Goal: Navigation & Orientation: Find specific page/section

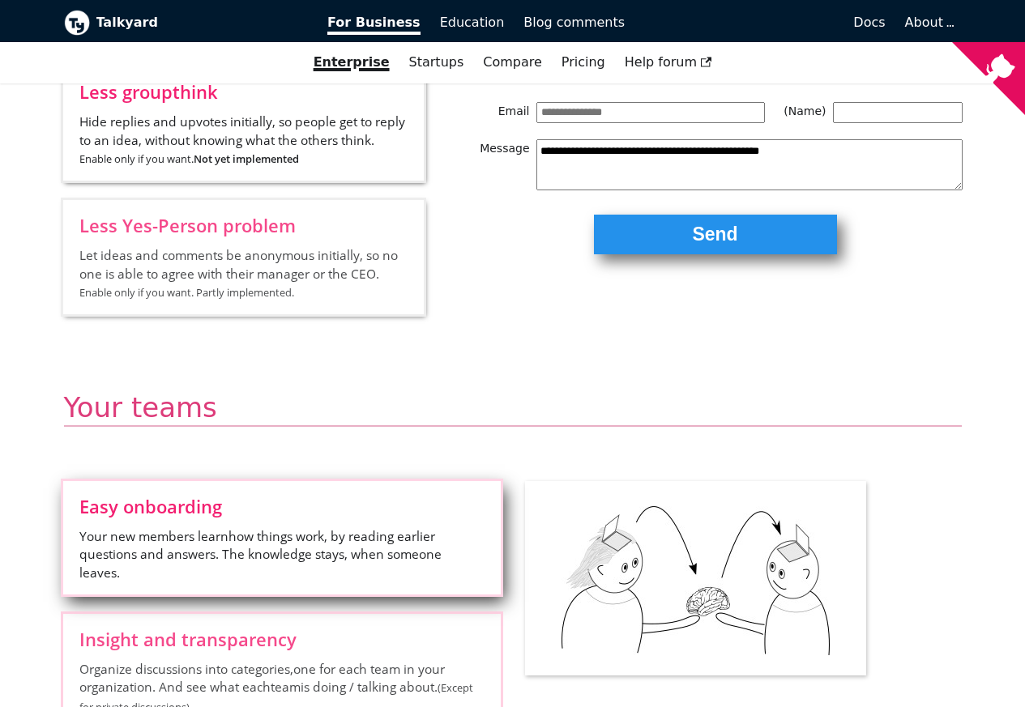
scroll to position [2334, 0]
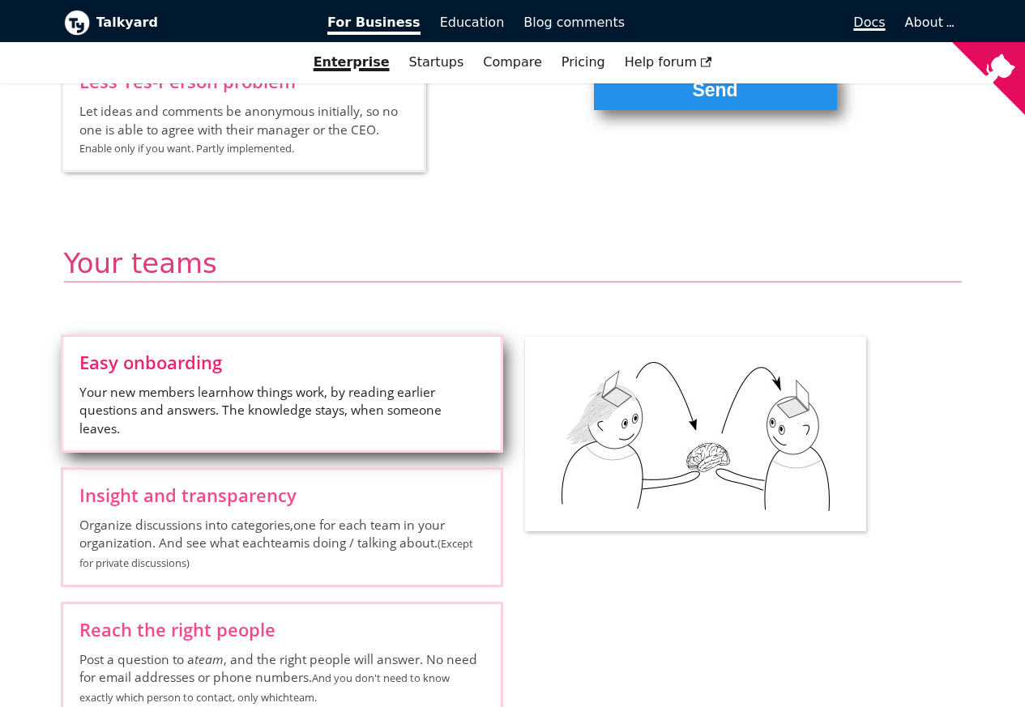
click at [875, 24] on span "Docs" at bounding box center [869, 22] width 32 height 15
